Goal: Task Accomplishment & Management: Use online tool/utility

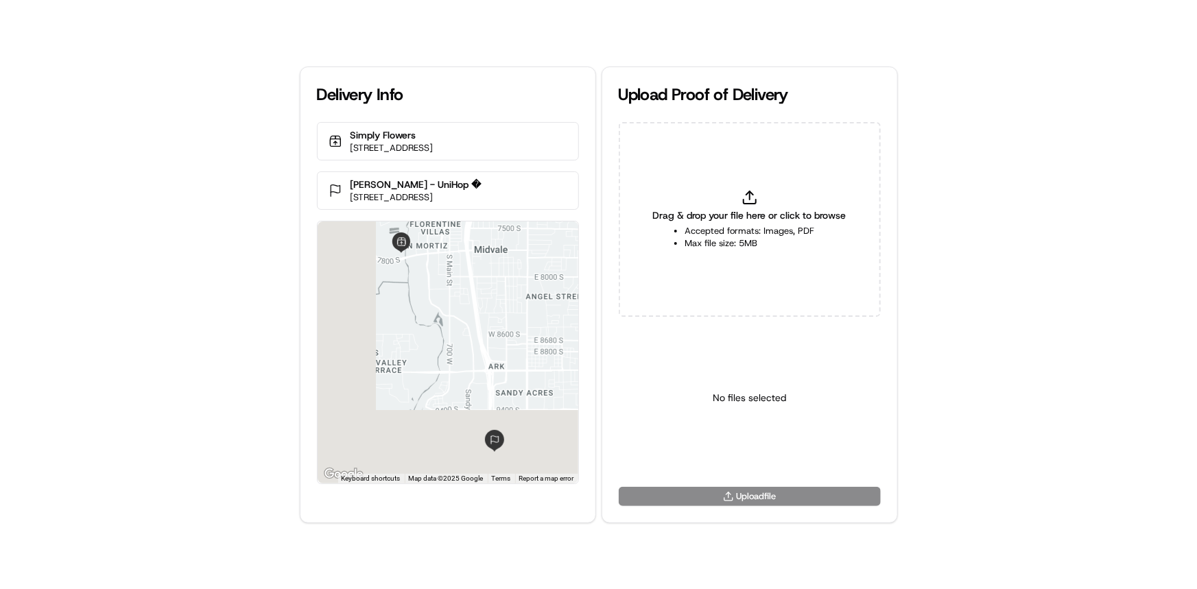
click at [0, 248] on div "Delivery Info Simply Flowers [STREET_ADDRESS] [PERSON_NAME] - UniHop � [STREET_…" at bounding box center [598, 294] width 1197 height 589
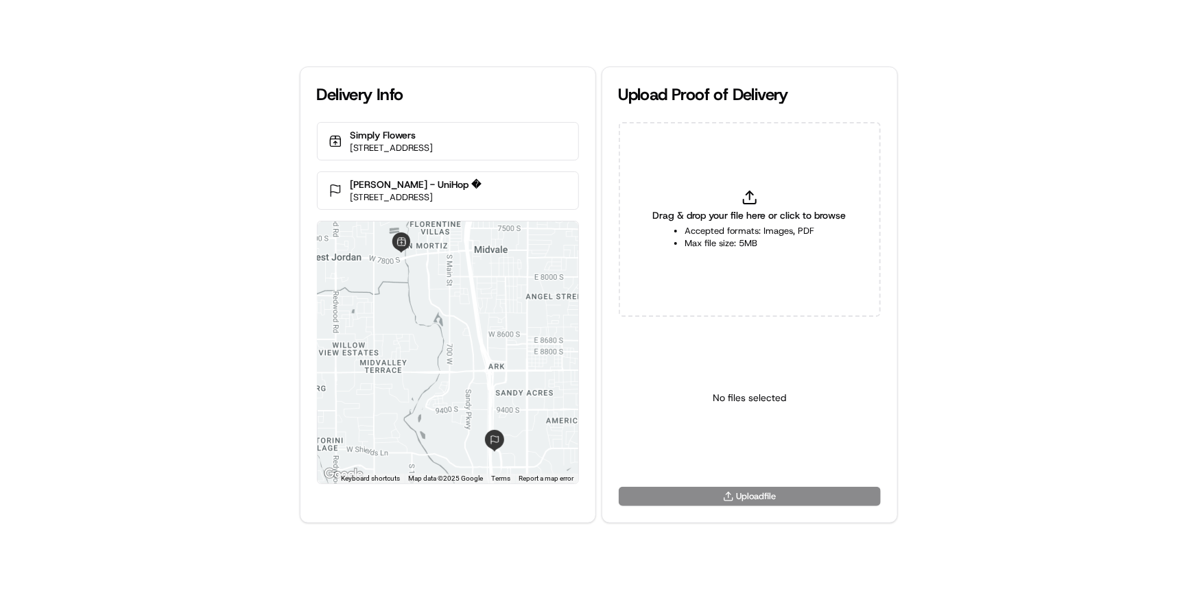
click at [742, 225] on li "Accepted formats: Images, PDF" at bounding box center [750, 231] width 130 height 12
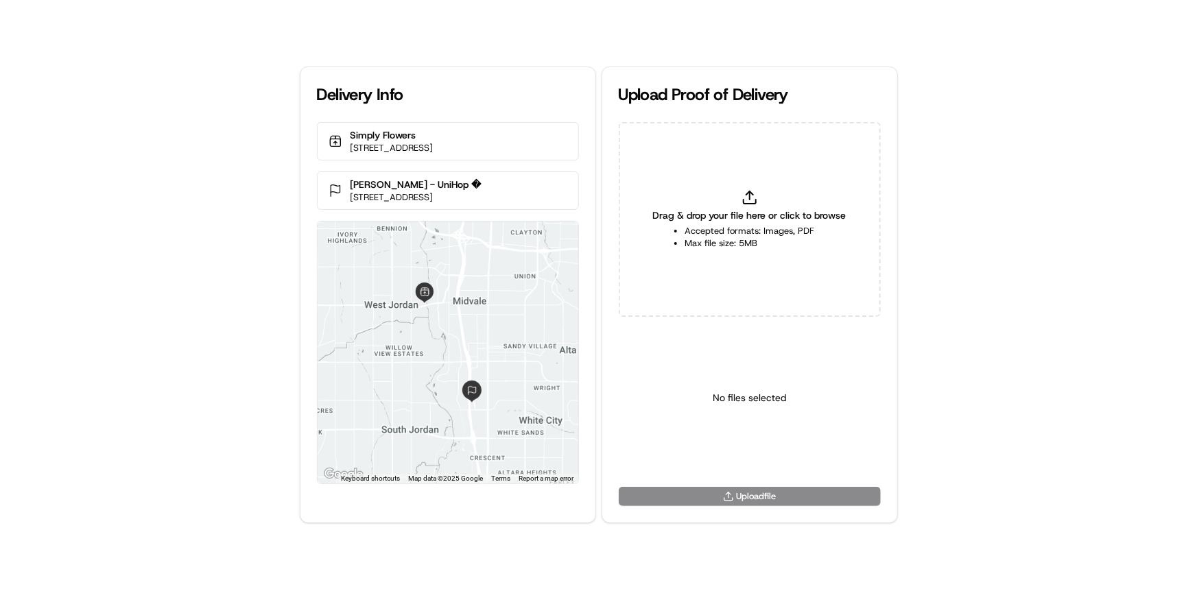
type input "C:\fakepath\Delivered to customer's address.png"
click at [778, 438] on div "Select a type" at bounding box center [750, 396] width 110 height 137
click at [777, 447] on html "Delivery Info Simply Flowers 1100 W 7800 S #9, West Jordan, UT 84088, United St…" at bounding box center [598, 294] width 1197 height 589
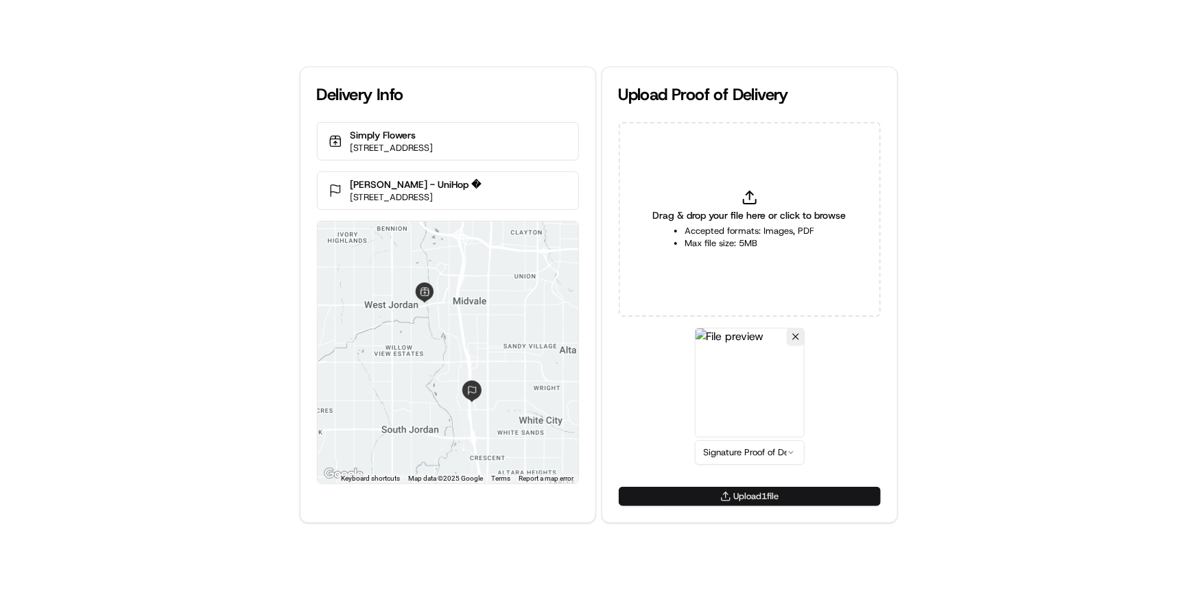
click at [766, 502] on button "Upload 1 file" at bounding box center [750, 496] width 262 height 19
